Goal: Information Seeking & Learning: Learn about a topic

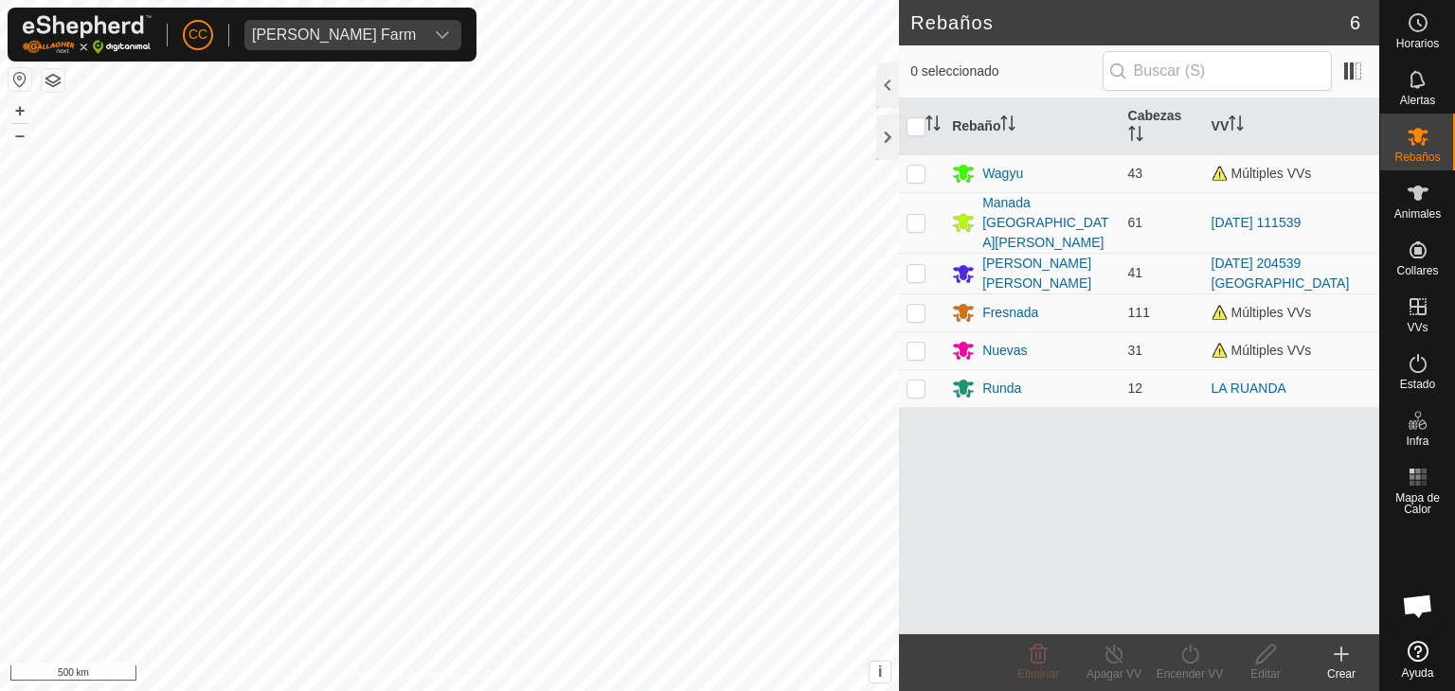
click at [307, 30] on div "[PERSON_NAME] Farm" at bounding box center [334, 34] width 164 height 15
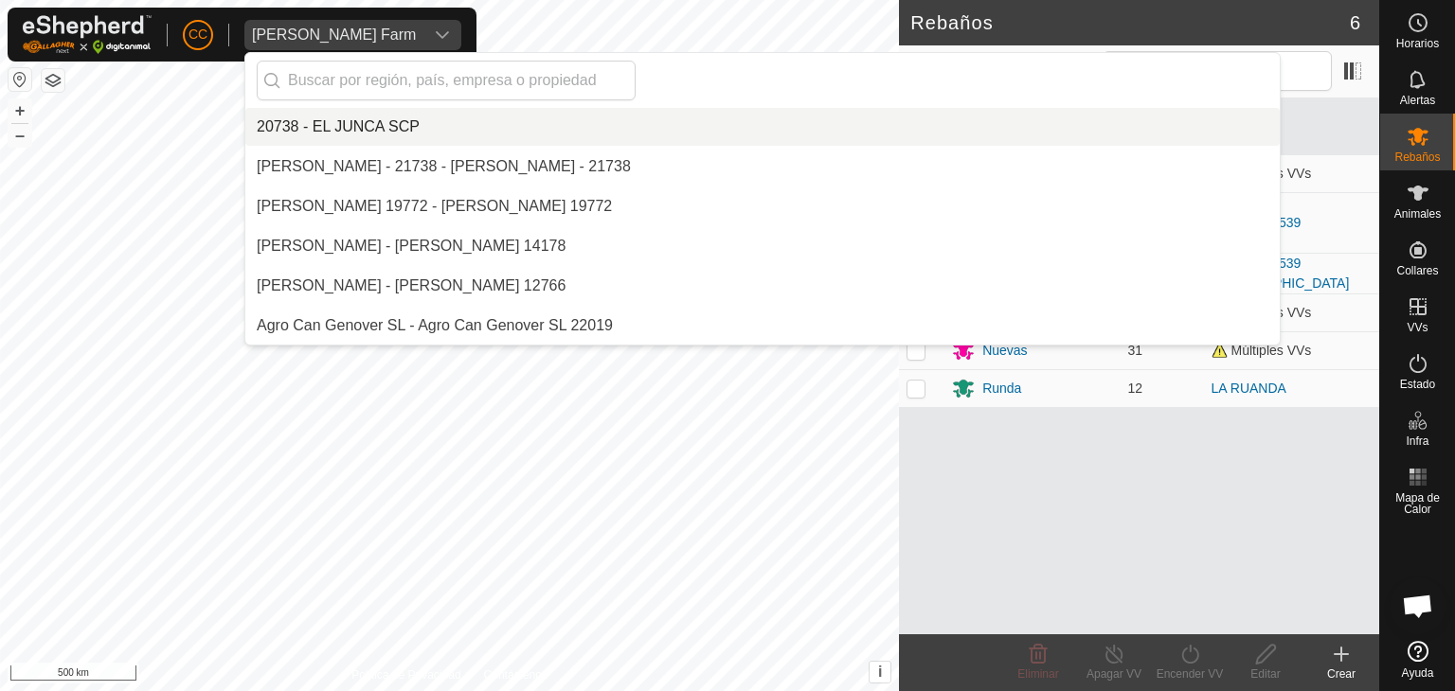
scroll to position [5370, 0]
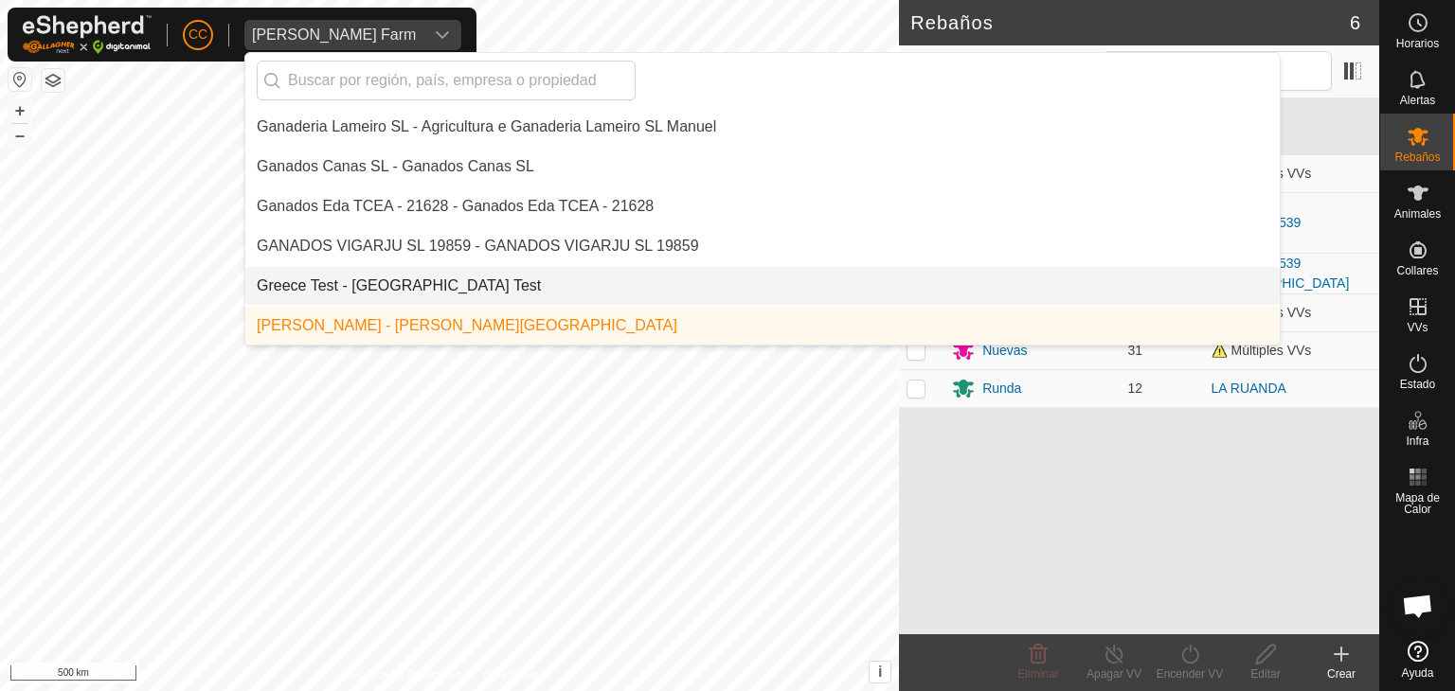
click at [376, 276] on li "Greece Test - [GEOGRAPHIC_DATA] Test" at bounding box center [762, 286] width 1034 height 38
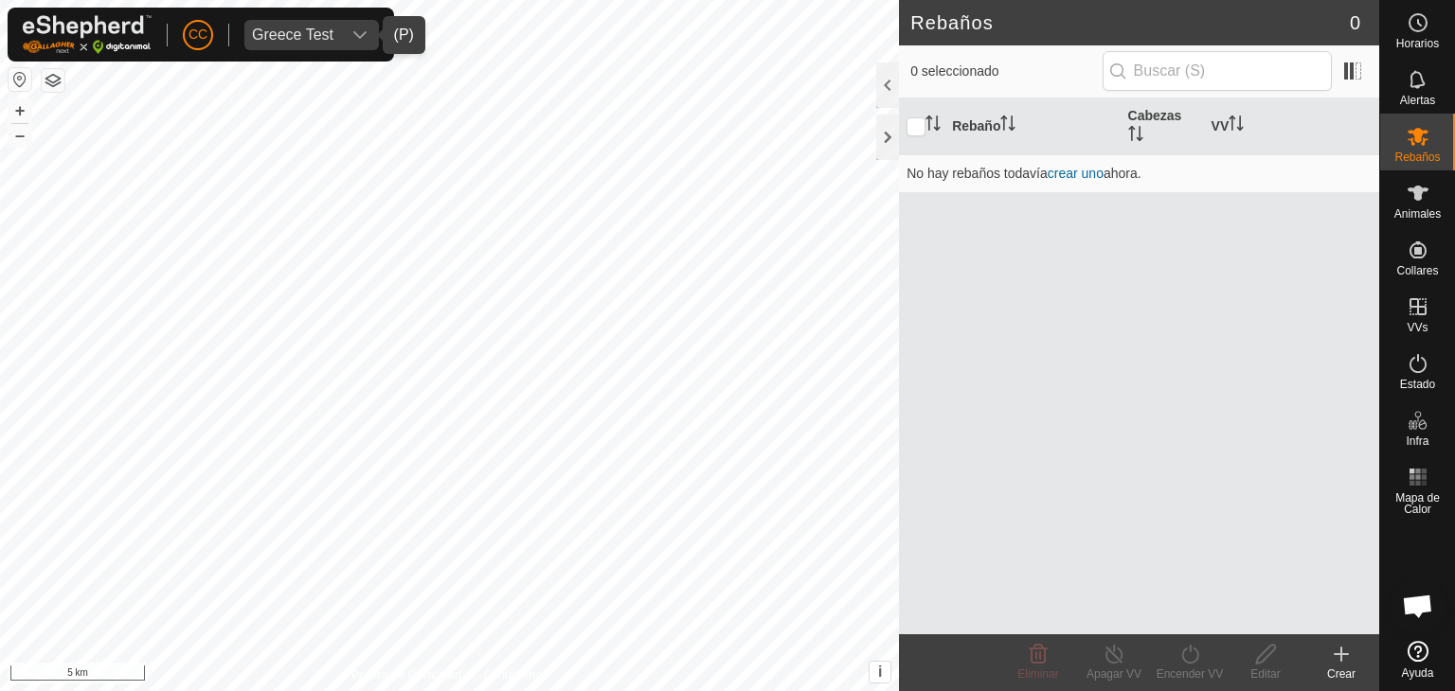
click at [312, 40] on div "Greece Test" at bounding box center [292, 34] width 81 height 15
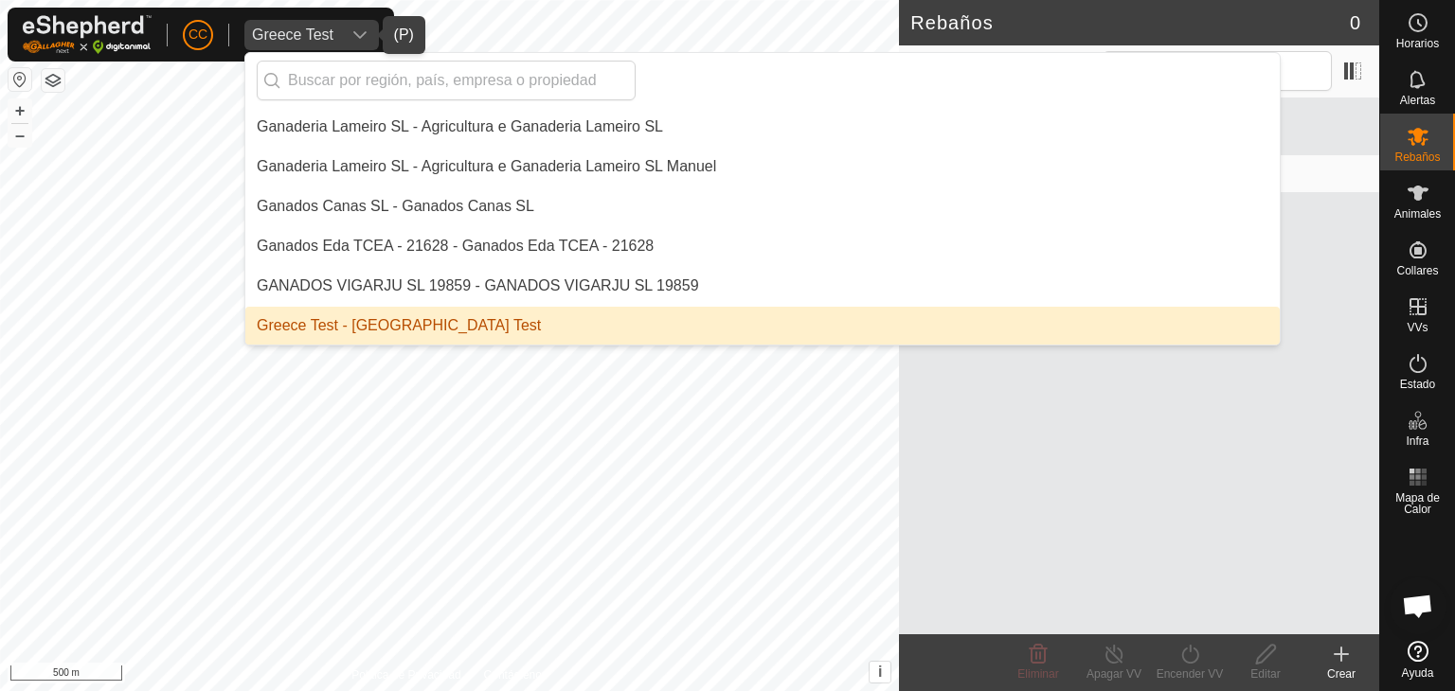
scroll to position [5425, 0]
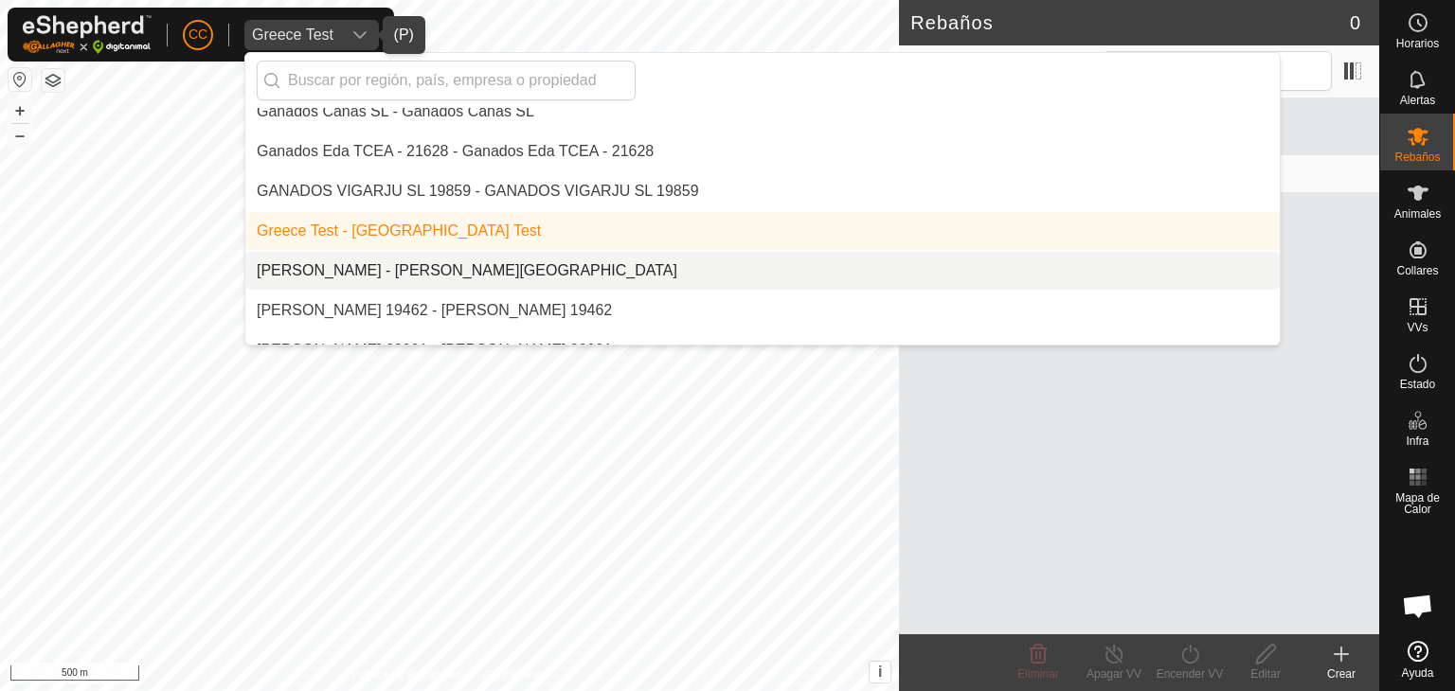
click at [346, 263] on li "[PERSON_NAME] - [PERSON_NAME][GEOGRAPHIC_DATA]" at bounding box center [762, 271] width 1034 height 38
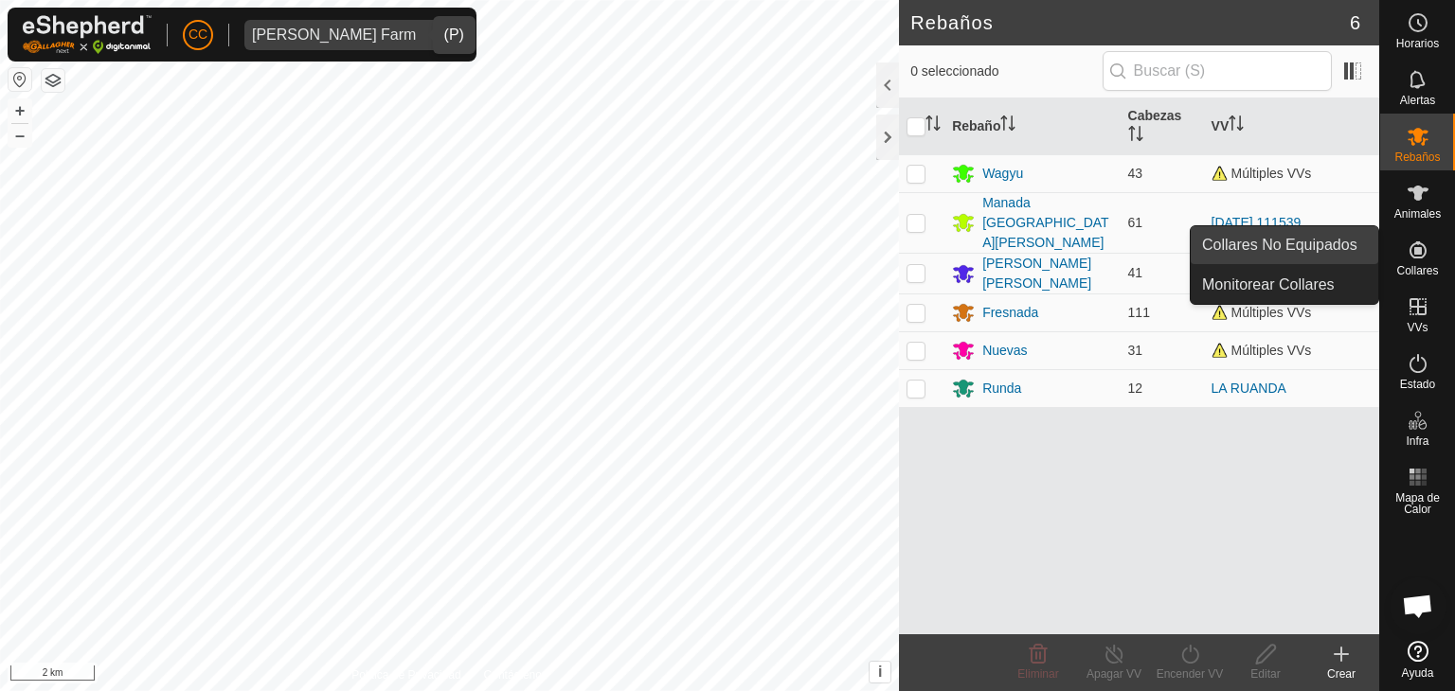
drag, startPoint x: 1372, startPoint y: 262, endPoint x: 1325, endPoint y: 251, distance: 48.7
click at [1327, 251] on link "Collares No Equipados" at bounding box center [1285, 245] width 188 height 38
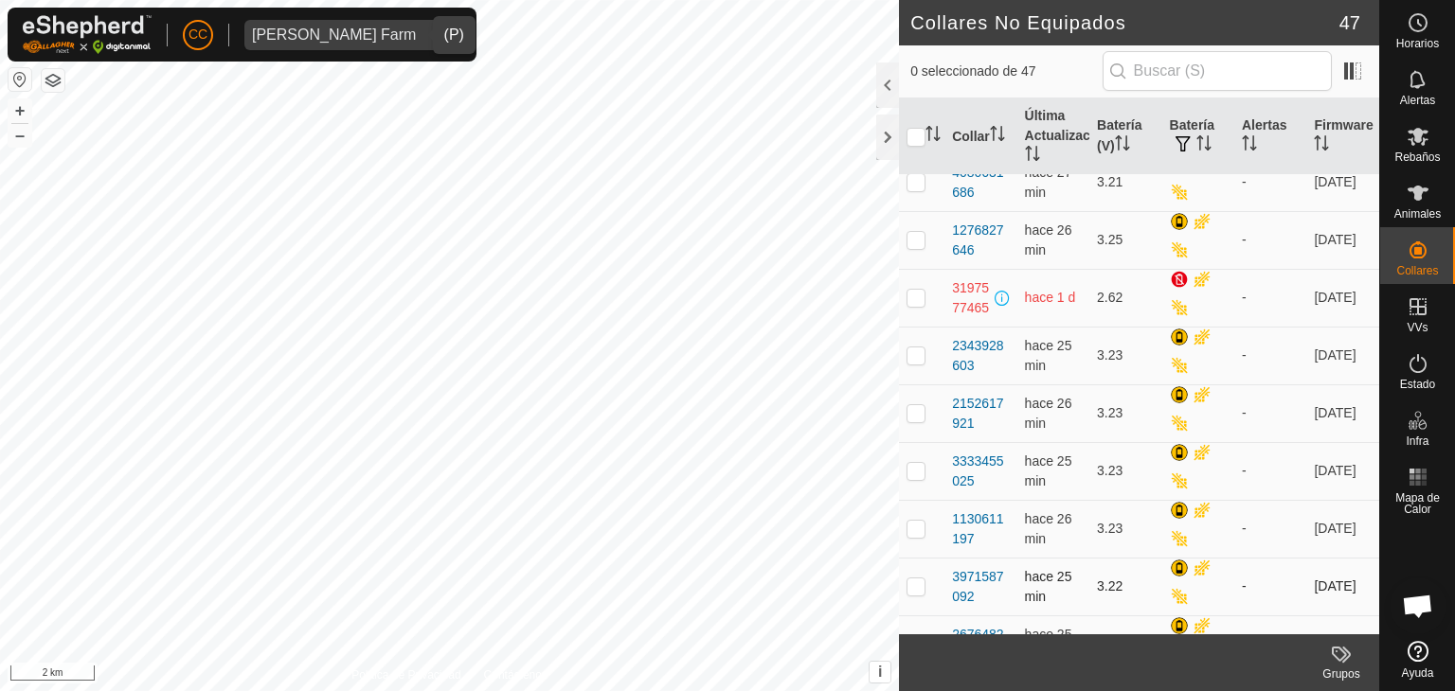
scroll to position [947, 0]
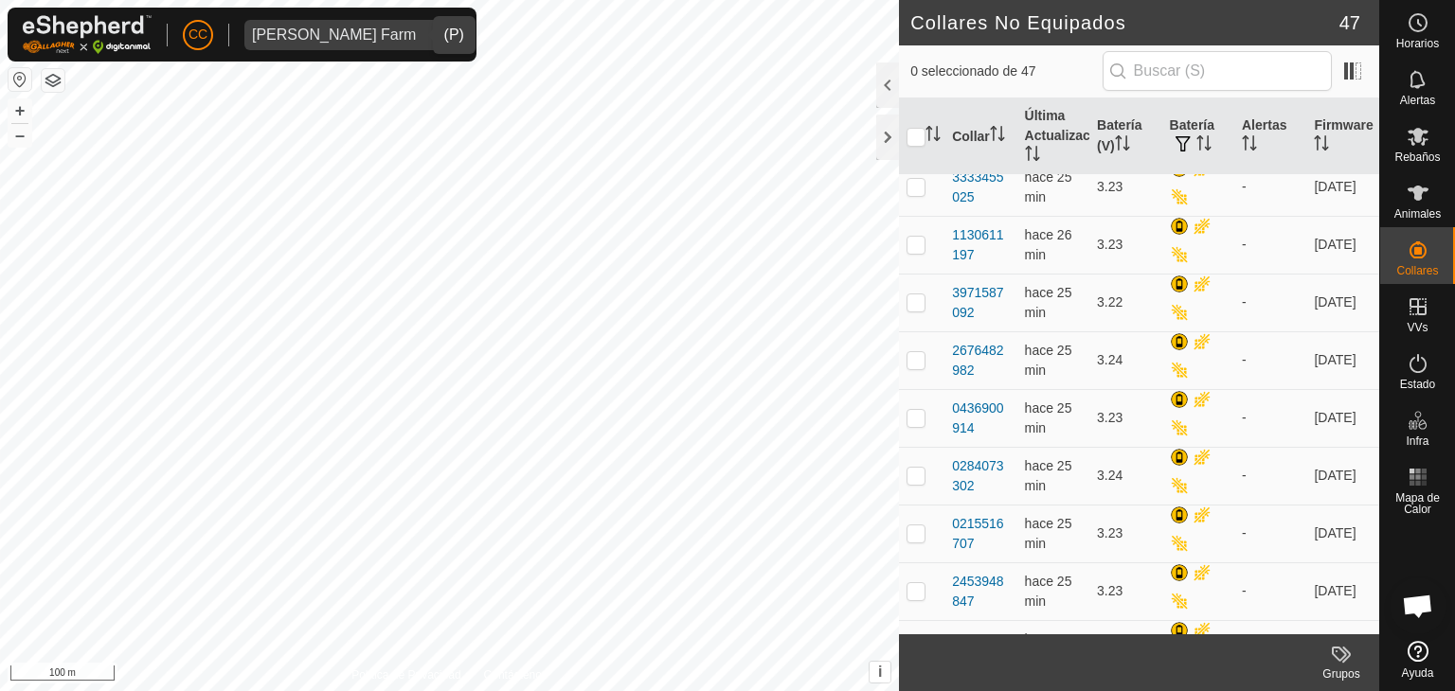
click at [376, 43] on div "[PERSON_NAME] Farm" at bounding box center [334, 34] width 164 height 15
type input "i"
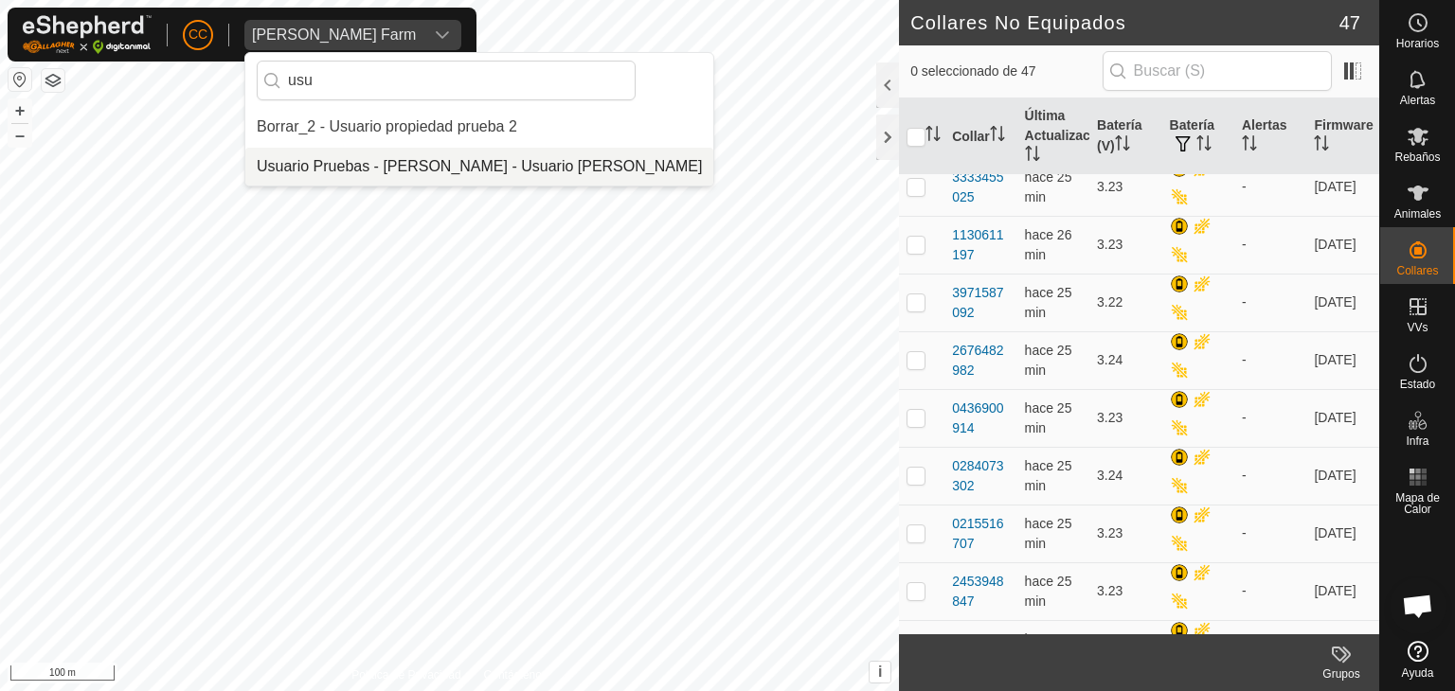
type input "usu"
click at [418, 156] on li "Usuario Pruebas - [PERSON_NAME] - Usuario [PERSON_NAME]" at bounding box center [479, 167] width 468 height 38
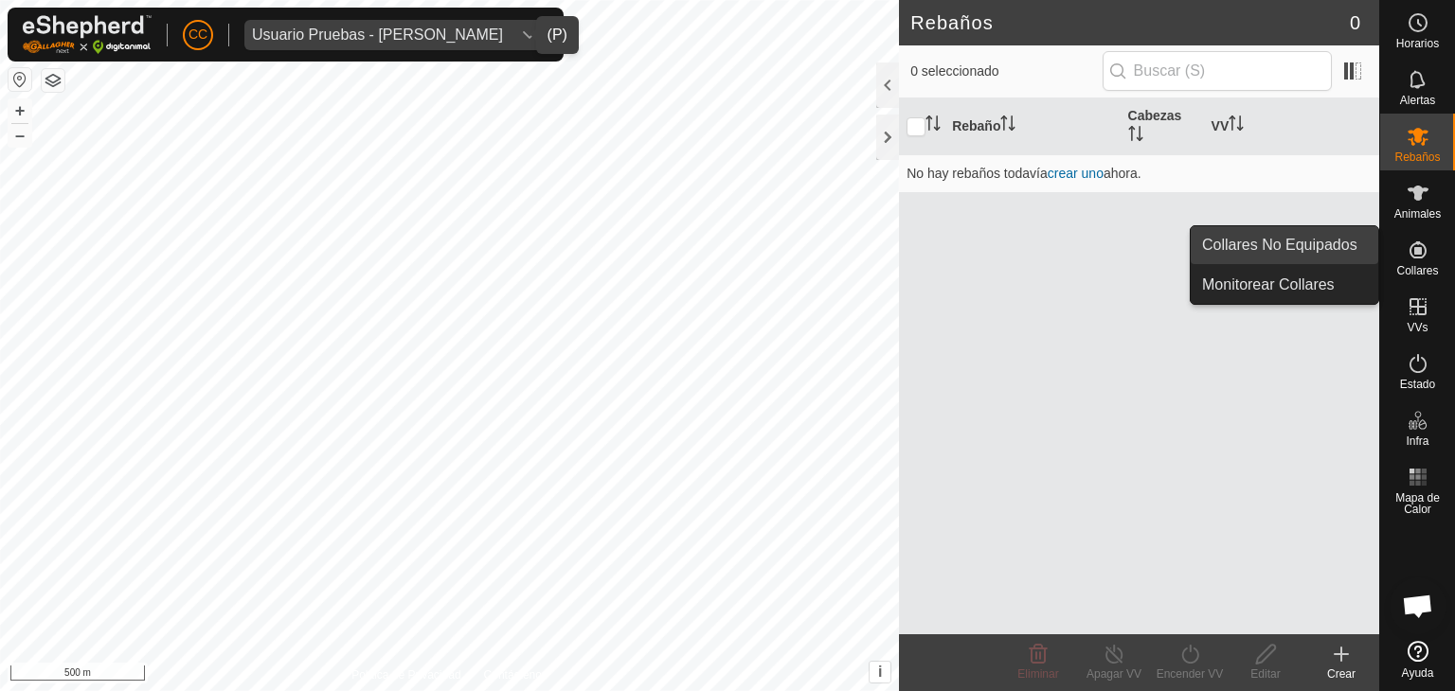
click at [1316, 247] on link "Collares No Equipados" at bounding box center [1285, 245] width 188 height 38
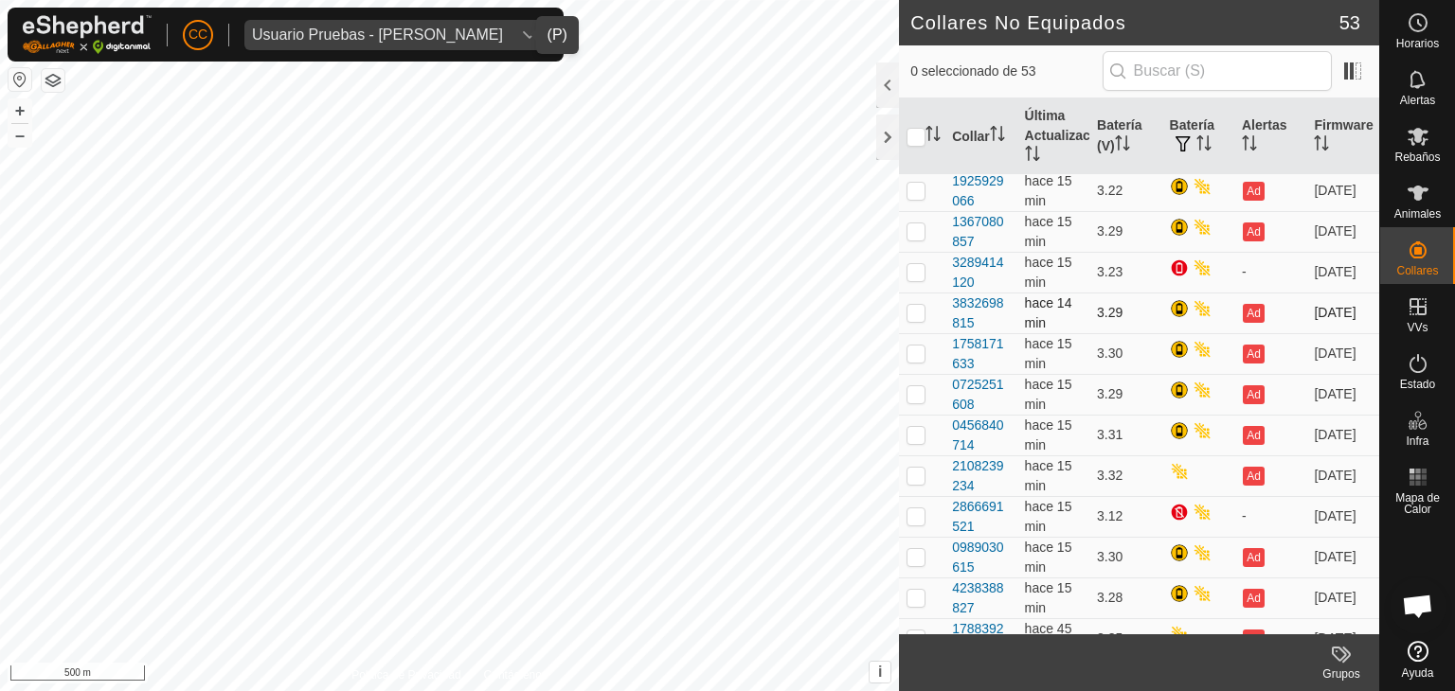
scroll to position [1515, 0]
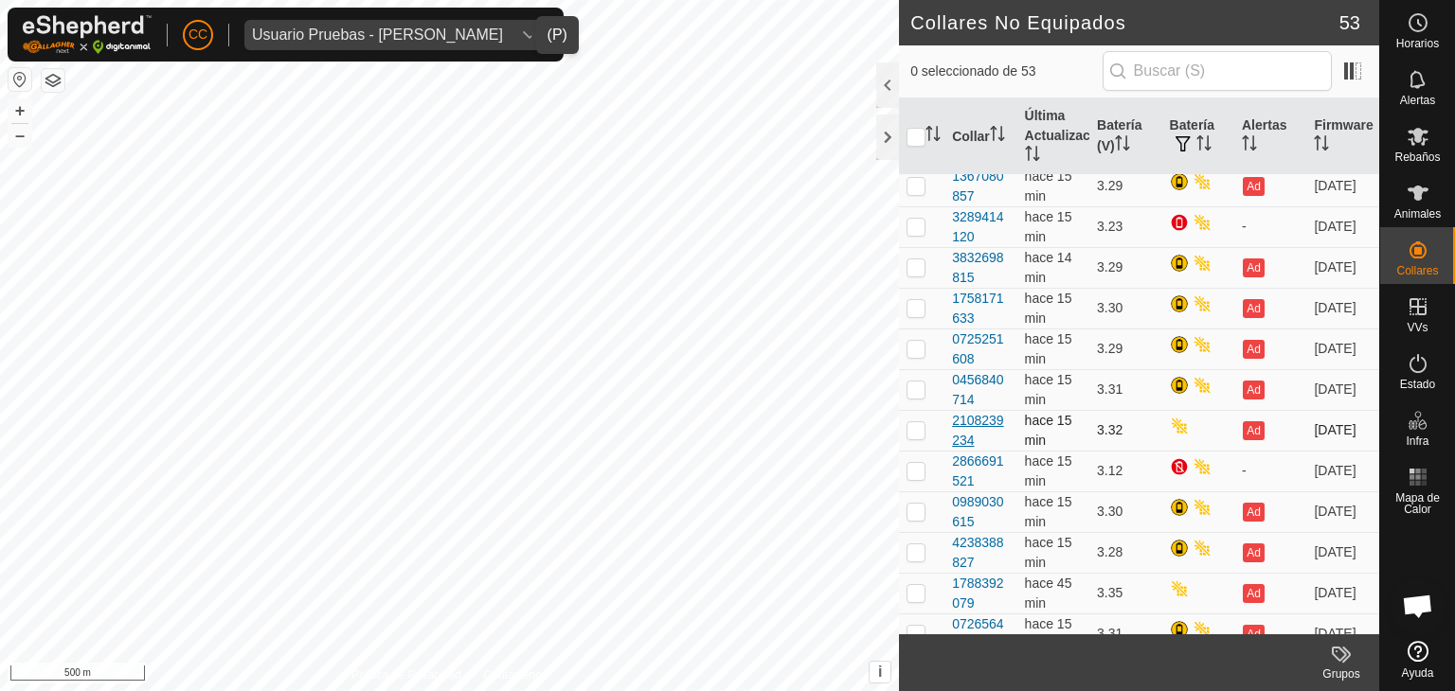
click at [984, 440] on div "2108239234" at bounding box center [980, 431] width 57 height 40
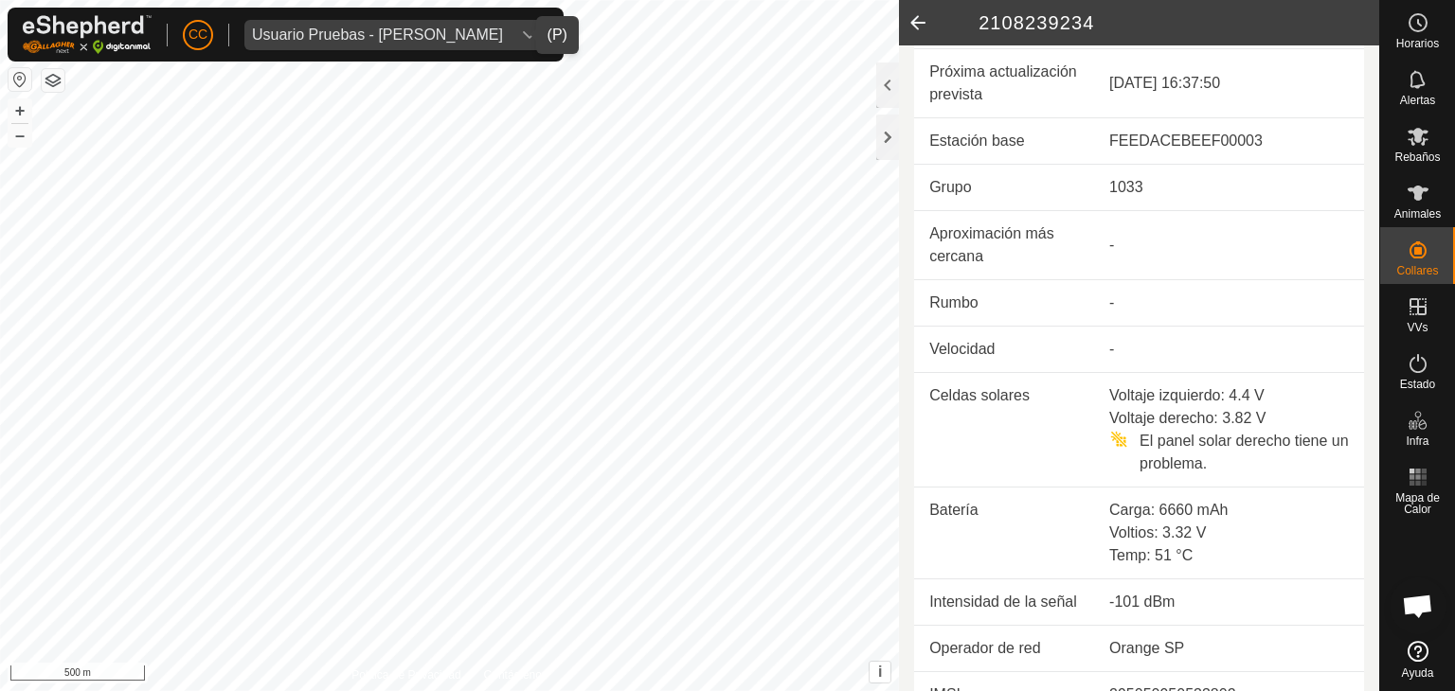
scroll to position [568, 0]
click at [928, 31] on icon at bounding box center [918, 22] width 38 height 45
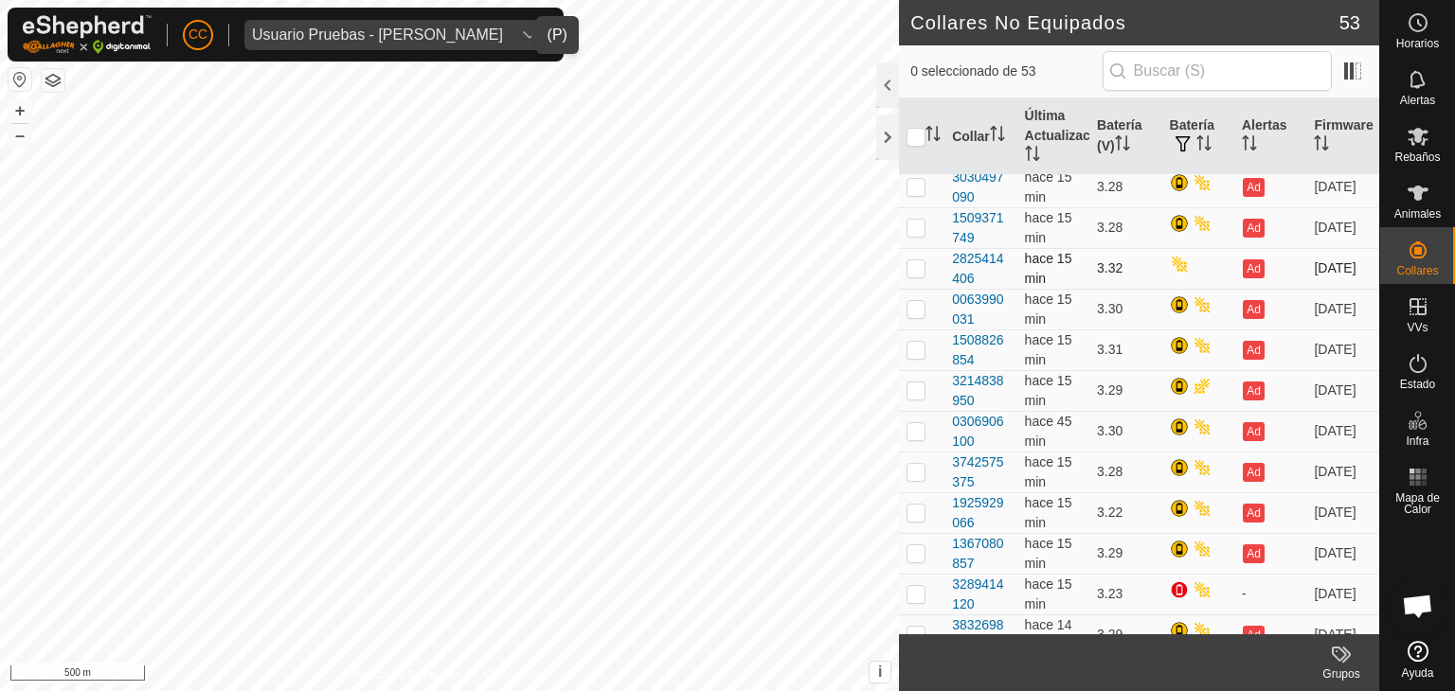
scroll to position [1140, 0]
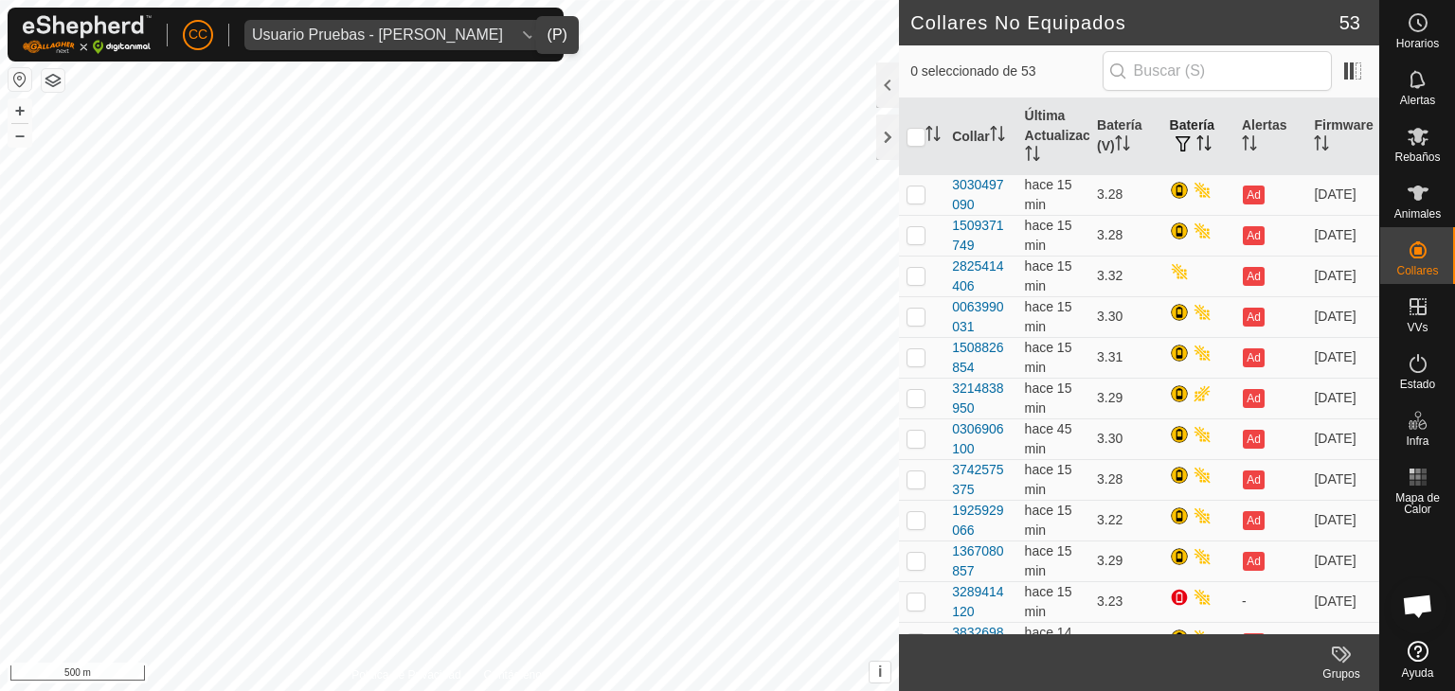
click at [1197, 130] on th "Batería" at bounding box center [1198, 137] width 72 height 77
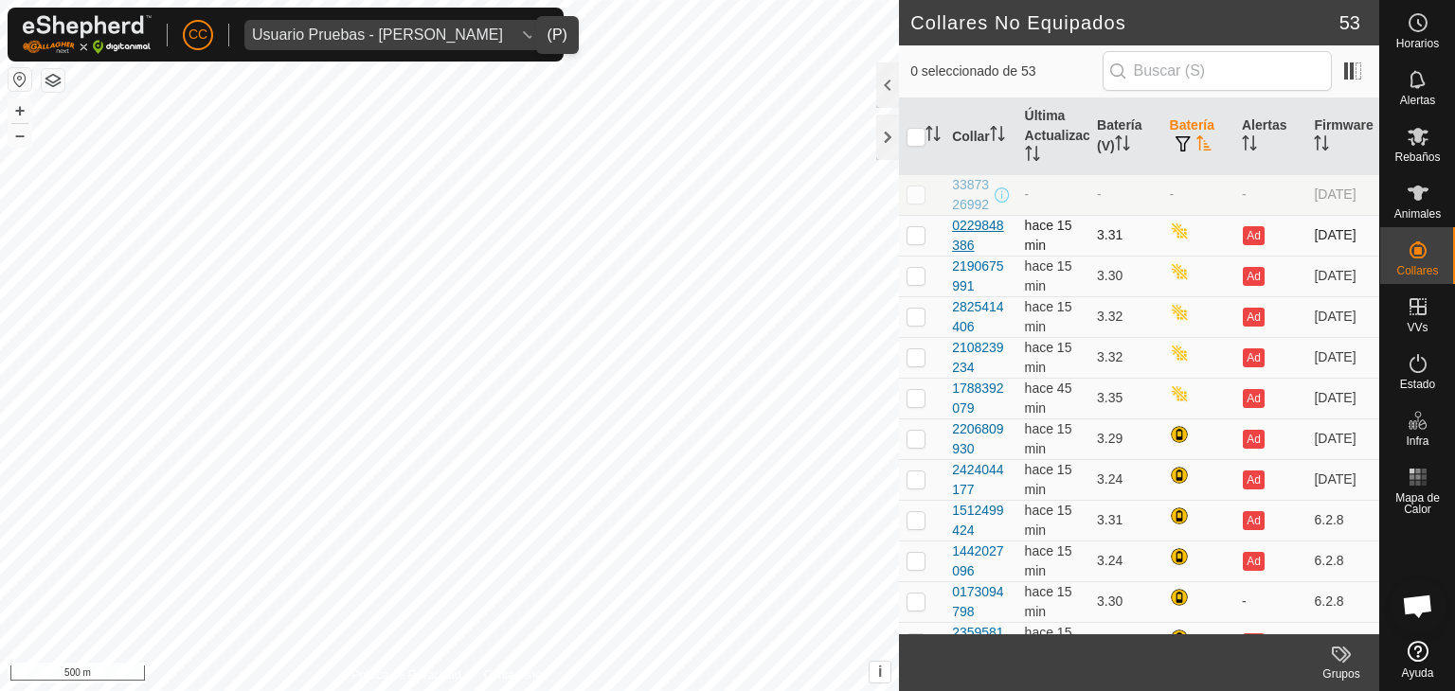
click at [993, 256] on div "0229848386" at bounding box center [980, 236] width 57 height 40
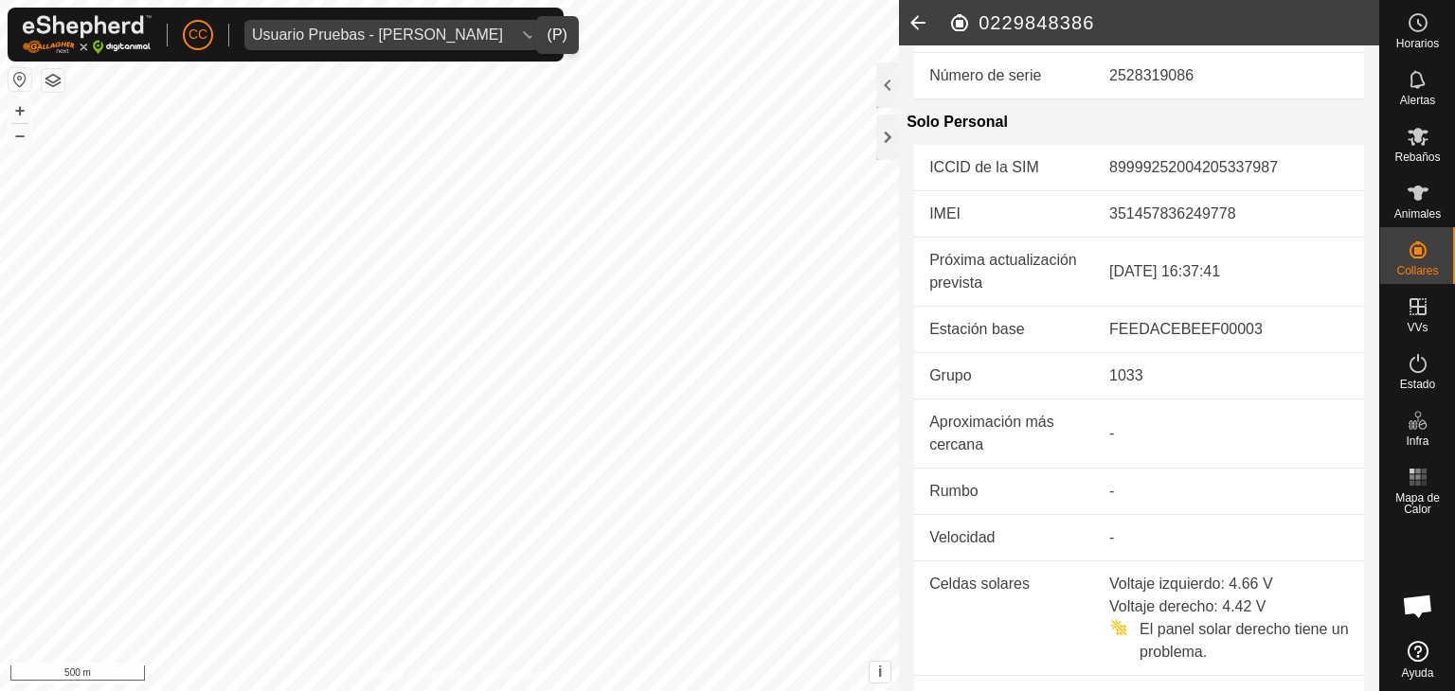
scroll to position [568, 0]
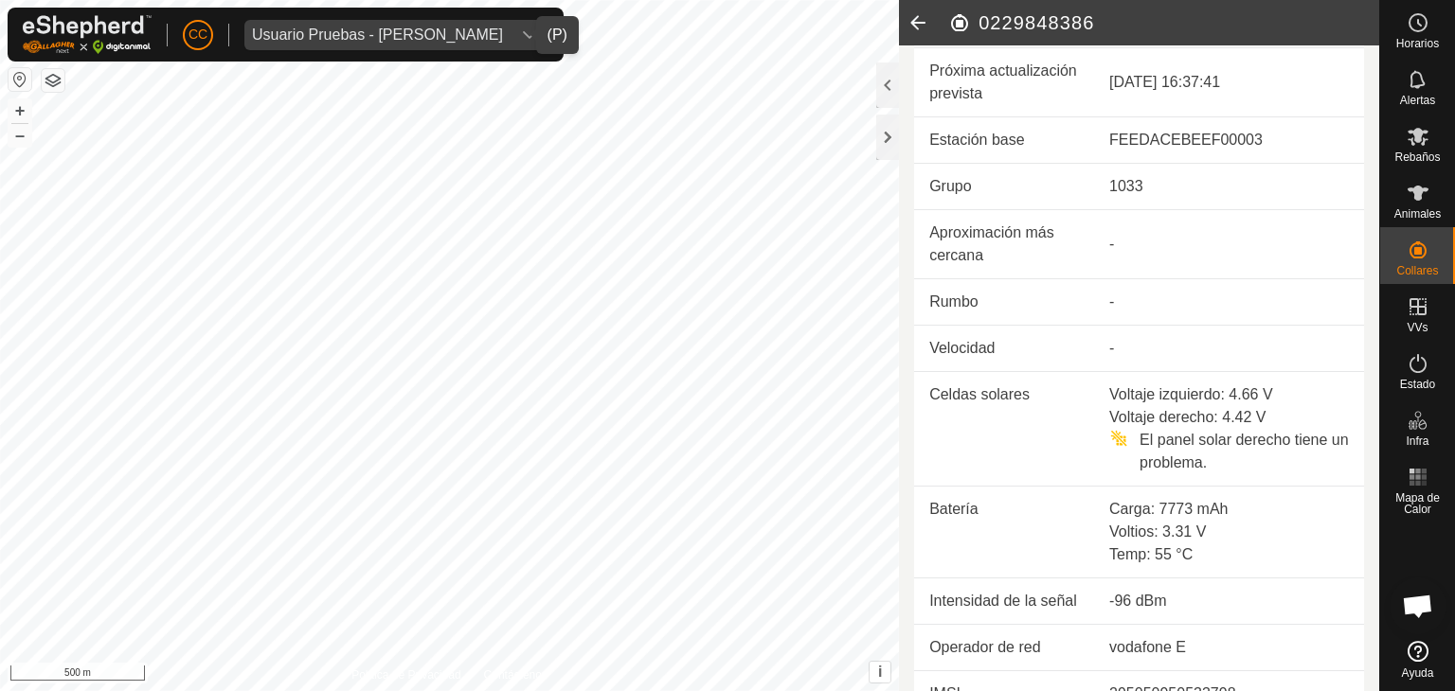
click at [919, 23] on icon at bounding box center [918, 22] width 38 height 45
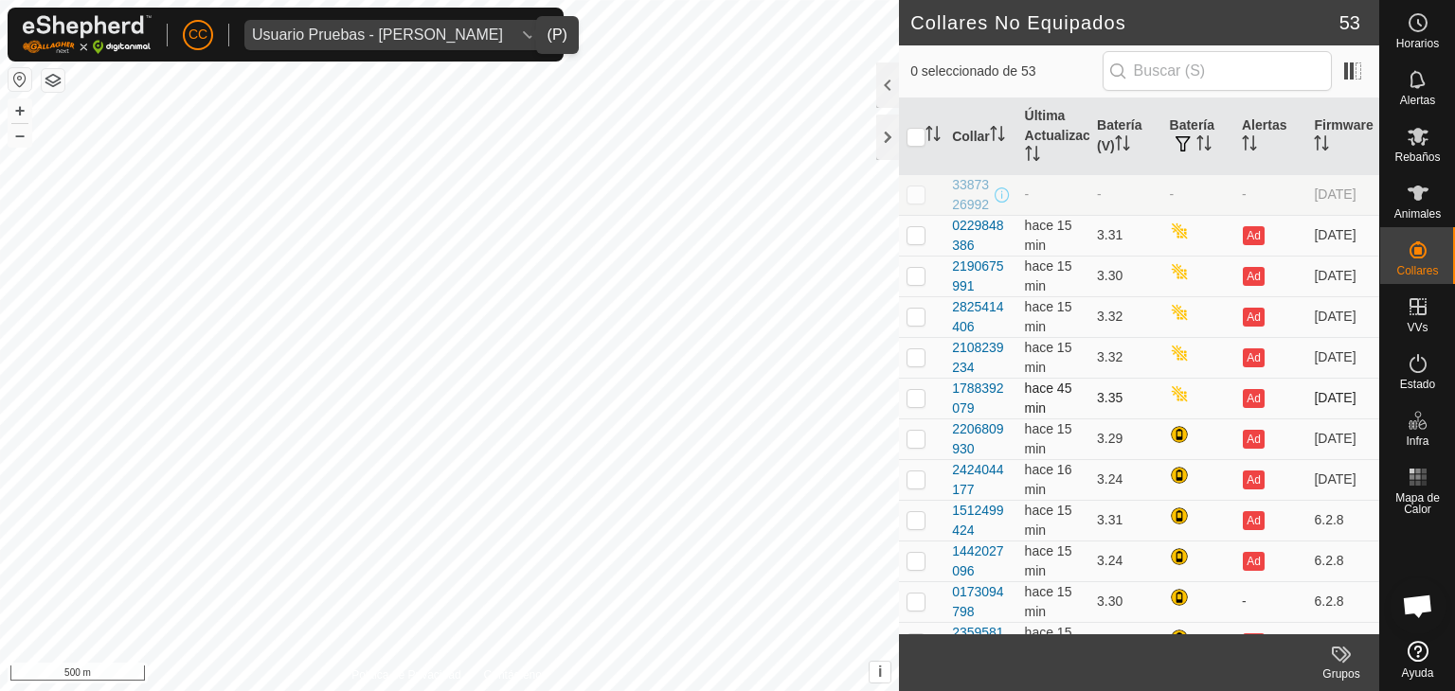
click at [1025, 411] on span "hace 45 min" at bounding box center [1048, 398] width 47 height 35
click at [986, 408] on div "1788392079" at bounding box center [980, 399] width 57 height 40
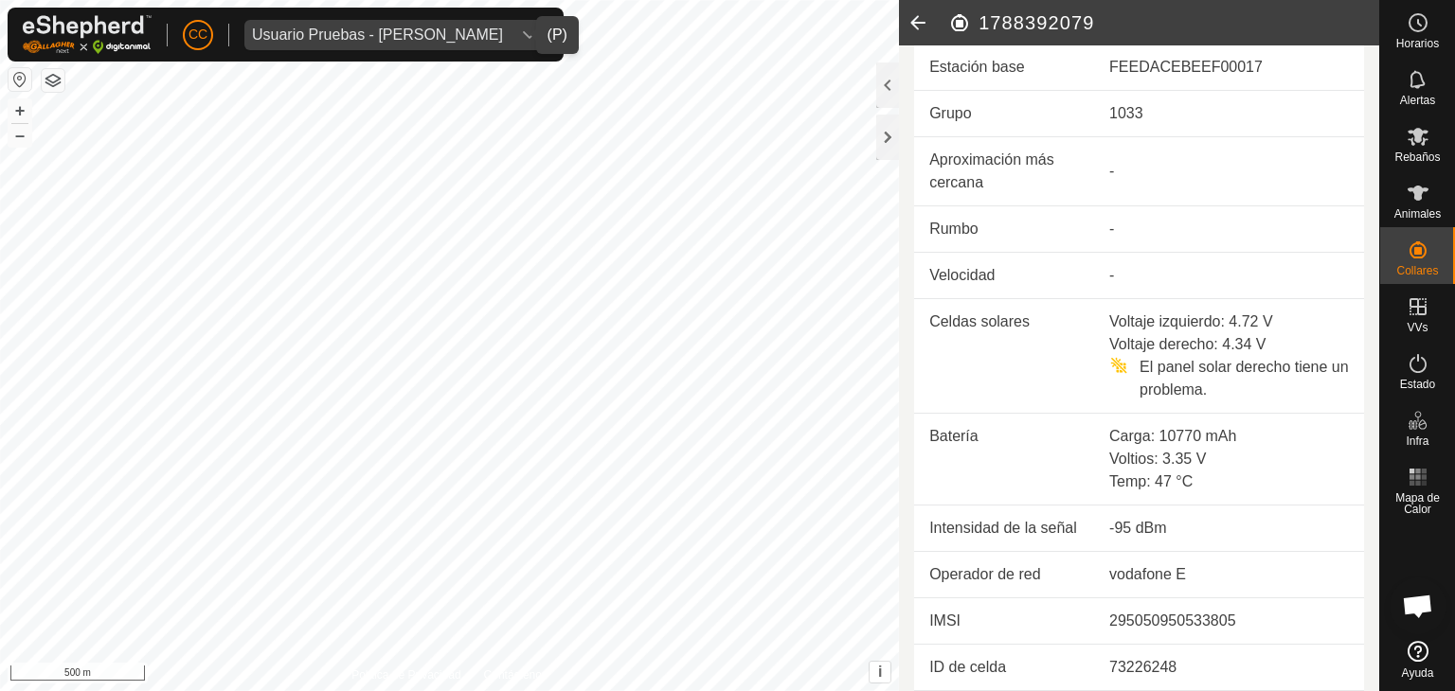
scroll to position [474, 0]
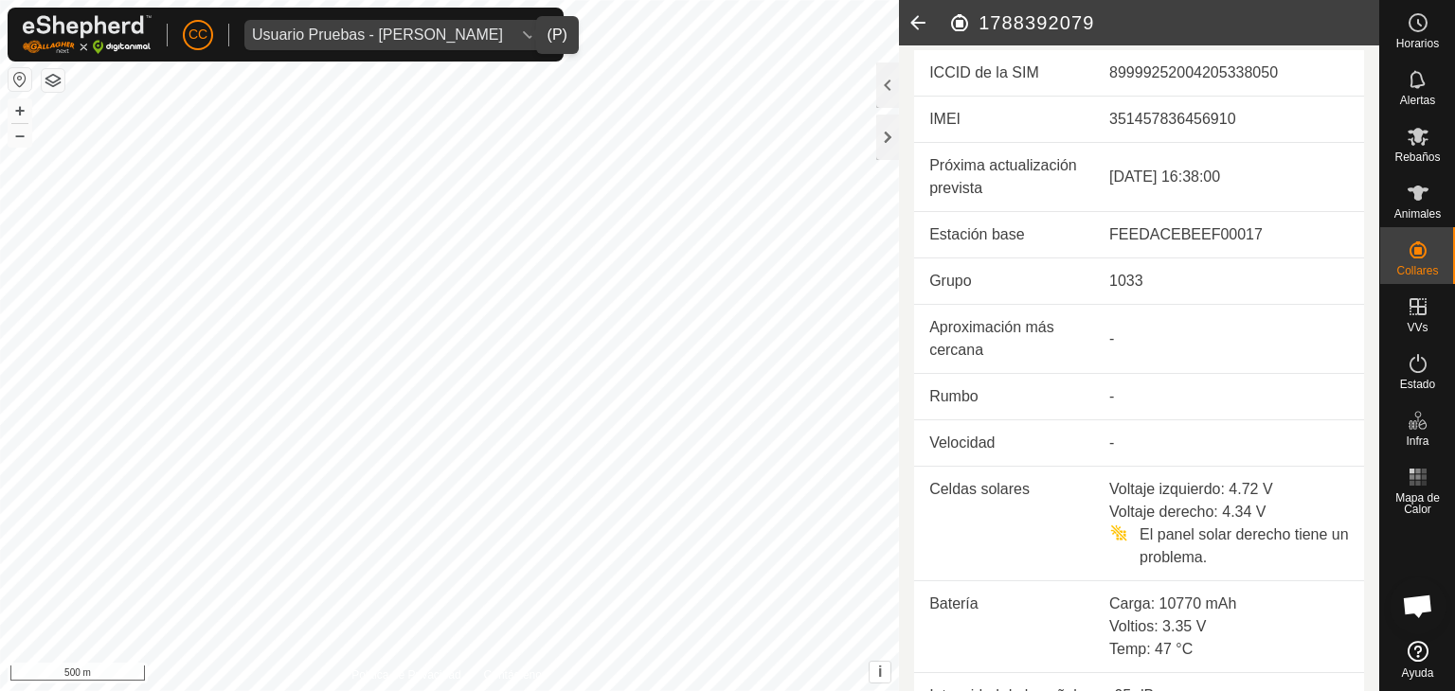
click at [924, 23] on icon at bounding box center [918, 22] width 38 height 45
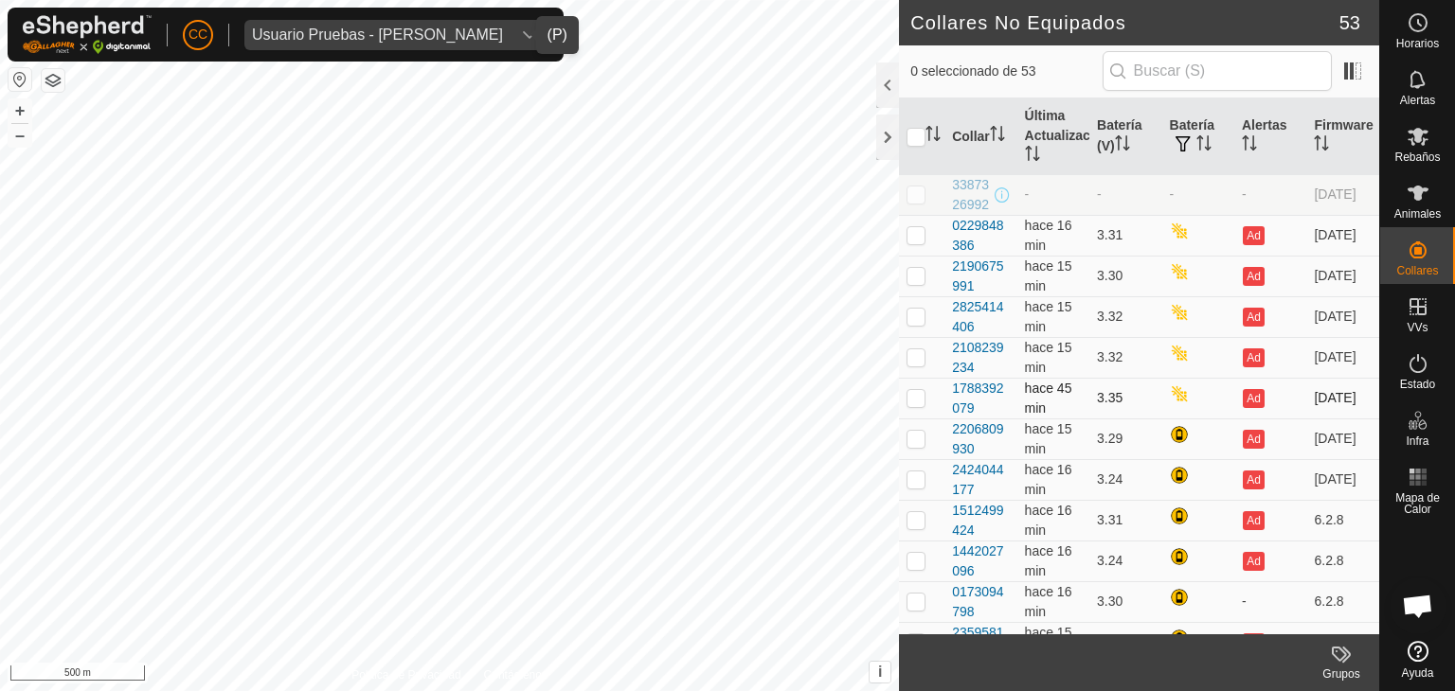
scroll to position [95, 0]
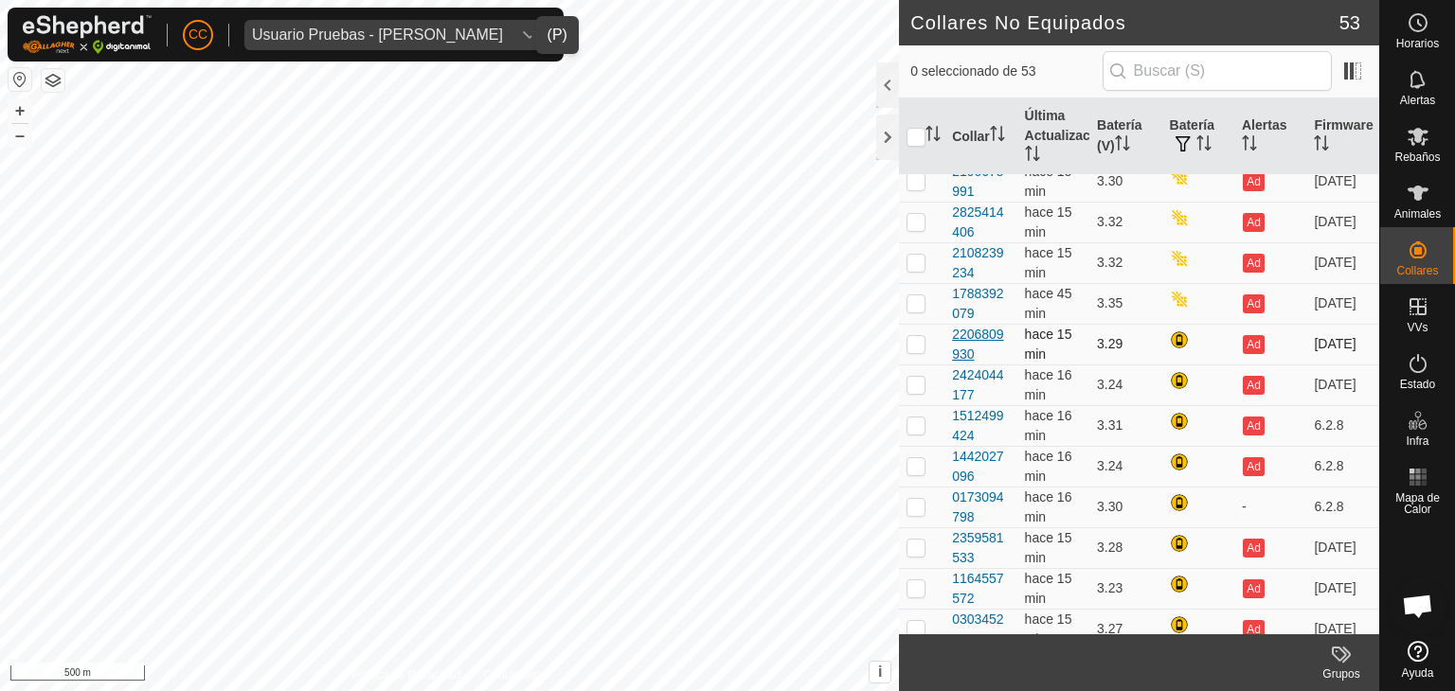
click at [974, 351] on div "2206809930" at bounding box center [980, 345] width 57 height 40
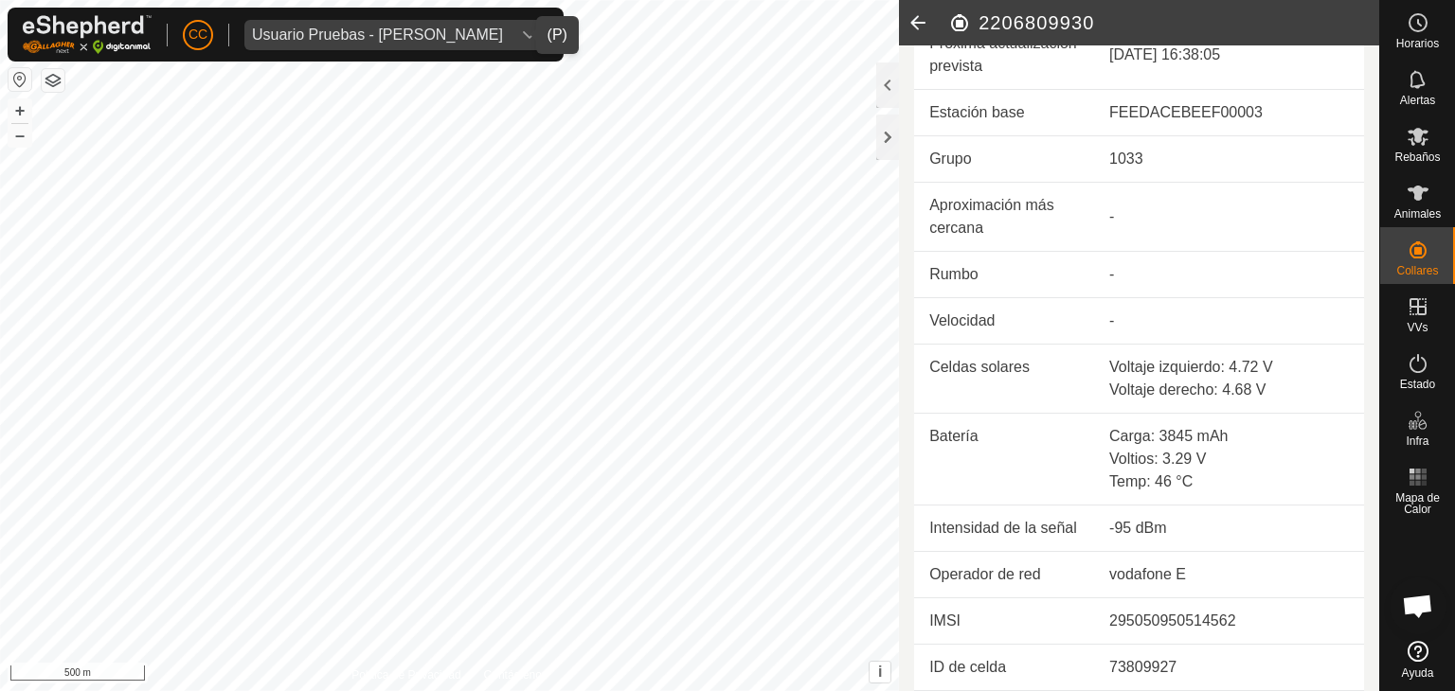
scroll to position [636, 0]
click at [921, 28] on icon at bounding box center [918, 22] width 38 height 45
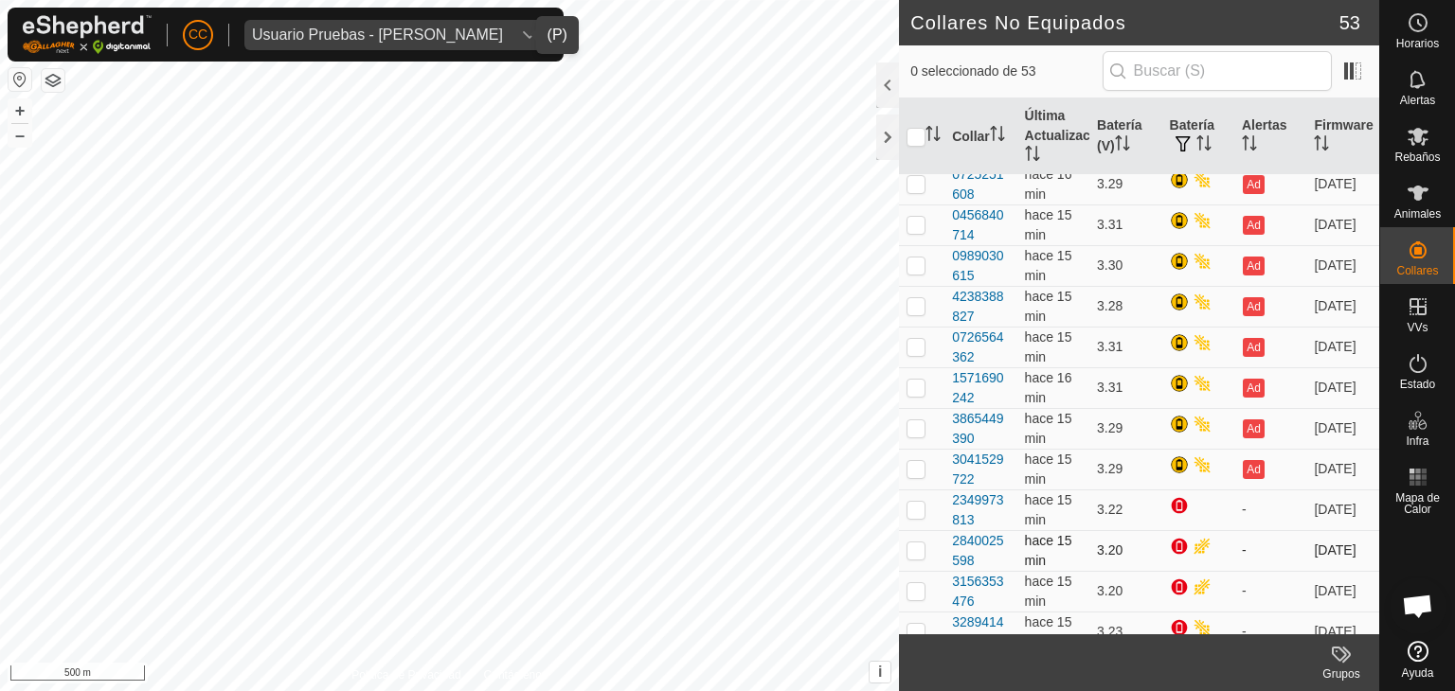
scroll to position [1705, 0]
